Goal: Navigation & Orientation: Find specific page/section

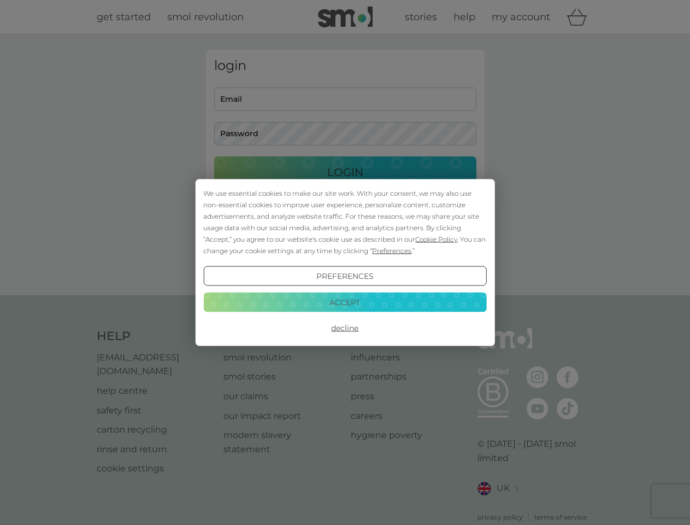
click at [437, 239] on span "Cookie Policy" at bounding box center [436, 239] width 42 height 8
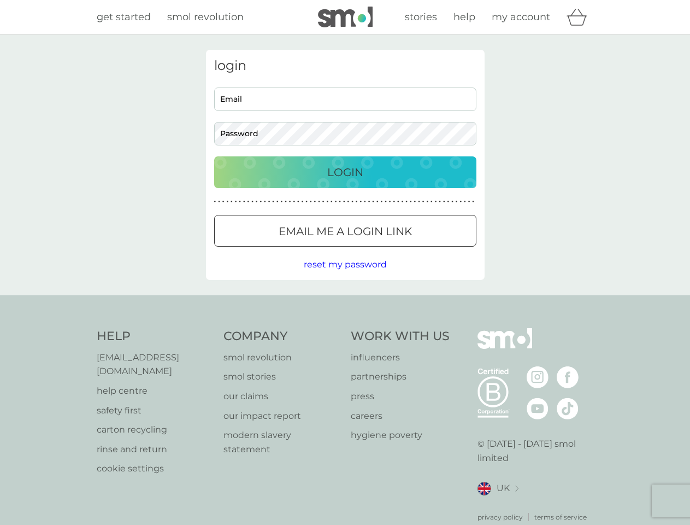
click at [391, 250] on div "login Email Password Login ● ● ● ● ● ● ● ● ● ● ● ● ● ● ● ● ● ● ● ● ● ● ● ● ● ● …" at bounding box center [345, 165] width 279 height 230
click at [345, 276] on div "login Email Password Login ● ● ● ● ● ● ● ● ● ● ● ● ● ● ● ● ● ● ● ● ● ● ● ● ● ● …" at bounding box center [345, 165] width 279 height 230
click at [345, 328] on div "Help [EMAIL_ADDRESS][DOMAIN_NAME] help centre safety first carton recycling rin…" at bounding box center [345, 425] width 497 height 194
click at [345, 302] on div "Help [EMAIL_ADDRESS][DOMAIN_NAME] help centre safety first carton recycling rin…" at bounding box center [345, 425] width 690 height 260
